Goal: Task Accomplishment & Management: Use online tool/utility

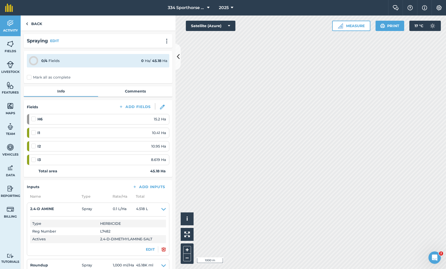
click at [117, 208] on span "0.1 L / Ha" at bounding box center [124, 209] width 23 height 7
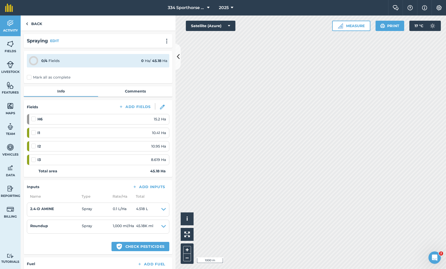
click at [116, 208] on span "0.1 L / Ha" at bounding box center [124, 209] width 23 height 7
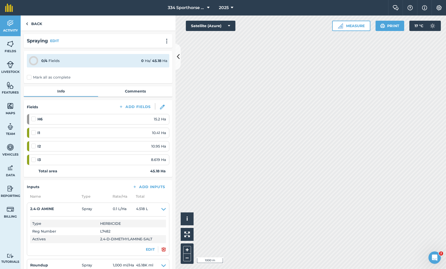
click at [150, 247] on button "EDIT" at bounding box center [150, 249] width 9 height 6
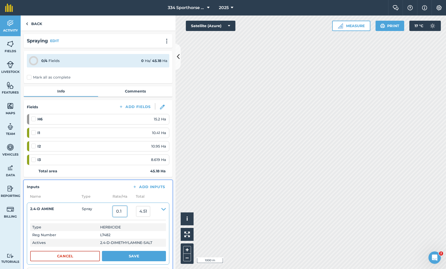
click at [122, 212] on input "0.1" at bounding box center [120, 211] width 14 height 11
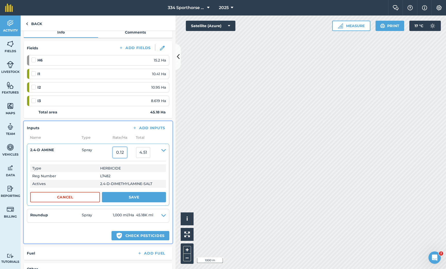
scroll to position [60, 0]
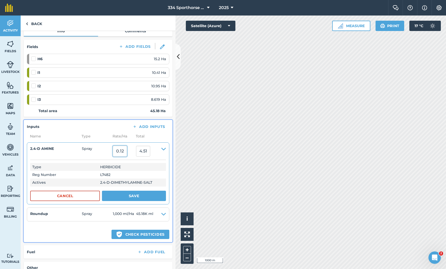
type input "0.125"
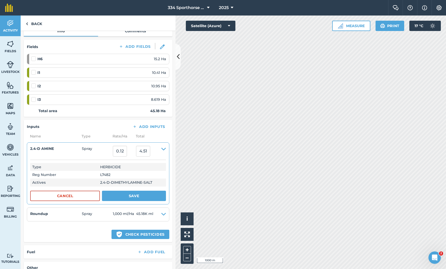
type input "5.6475"
click at [126, 194] on button "Save" at bounding box center [134, 196] width 64 height 10
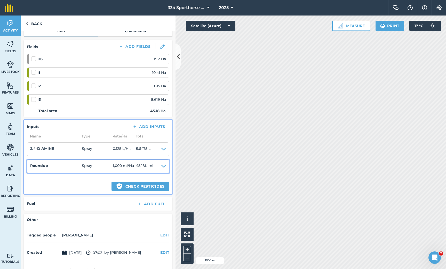
click at [162, 163] on icon at bounding box center [163, 166] width 5 height 7
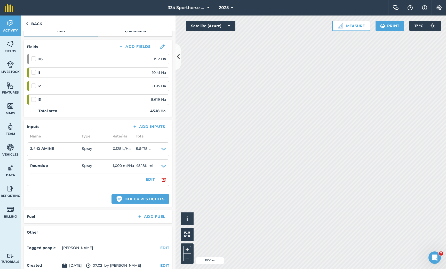
click at [149, 178] on button "EDIT" at bounding box center [150, 179] width 9 height 6
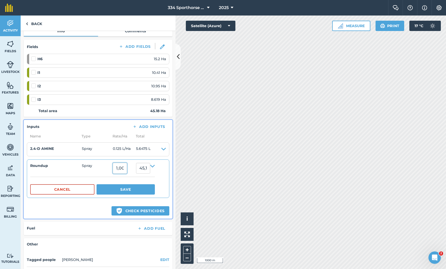
click at [127, 168] on input "1,000" at bounding box center [120, 168] width 14 height 11
type input "1,250"
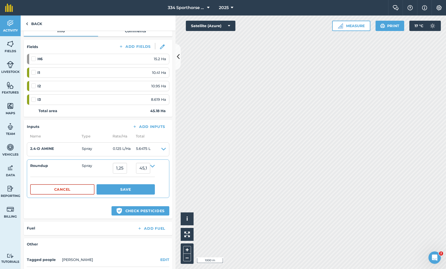
type input "56,475"
click at [125, 190] on button "Save" at bounding box center [126, 189] width 58 height 10
